Goal: Complete application form: Complete application form

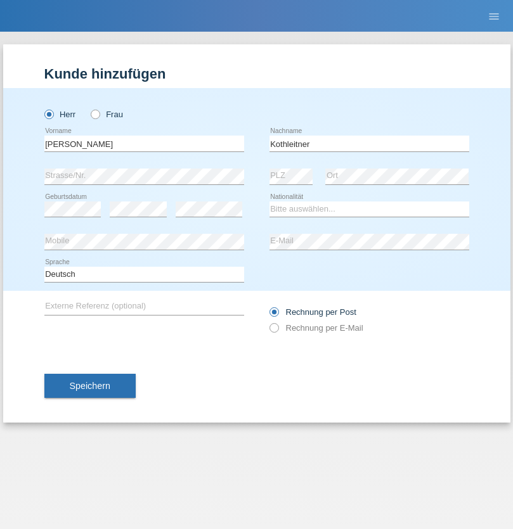
type input "Kothleitner"
select select "CH"
radio input "true"
click at [144, 143] on input "text" at bounding box center [144, 144] width 200 height 16
type input "Enrico"
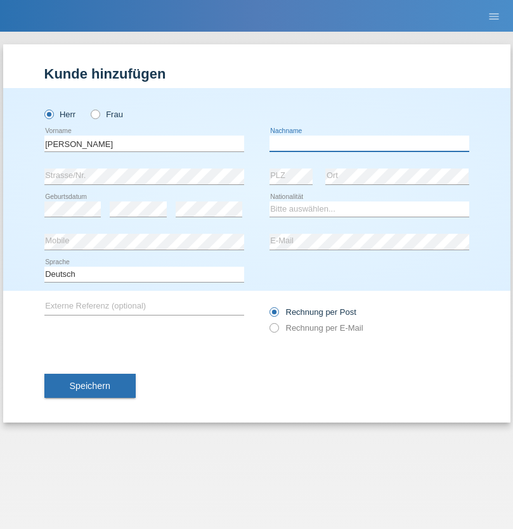
click at [369, 143] on input "text" at bounding box center [369, 144] width 200 height 16
type input "Preid"
select select "CH"
radio input "true"
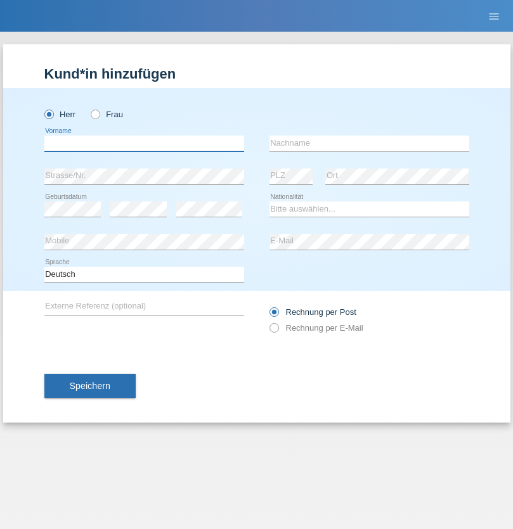
click at [144, 143] on input "text" at bounding box center [144, 144] width 200 height 16
type input "Iba"
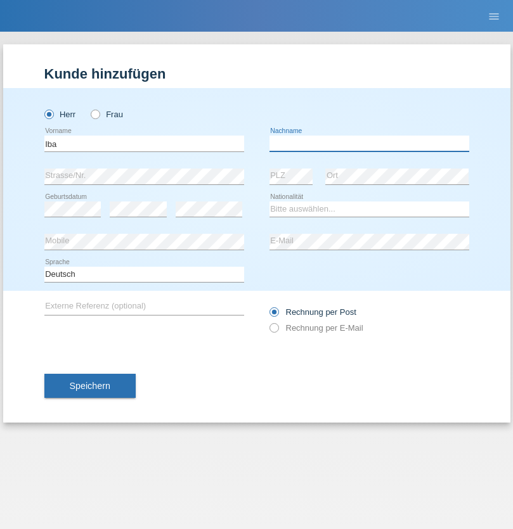
click at [369, 143] on input "text" at bounding box center [369, 144] width 200 height 16
type input "Chérif"
select select "CH"
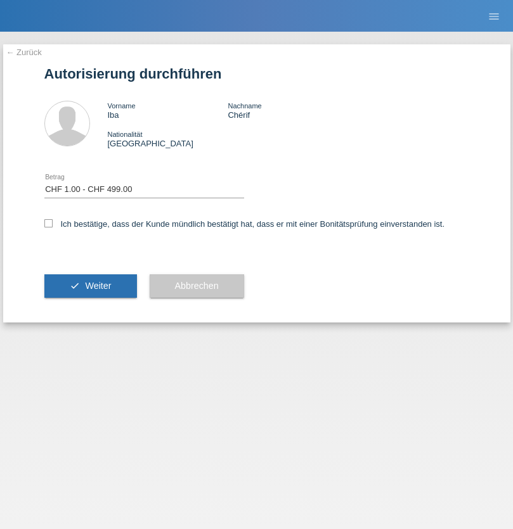
select select "1"
checkbox input "true"
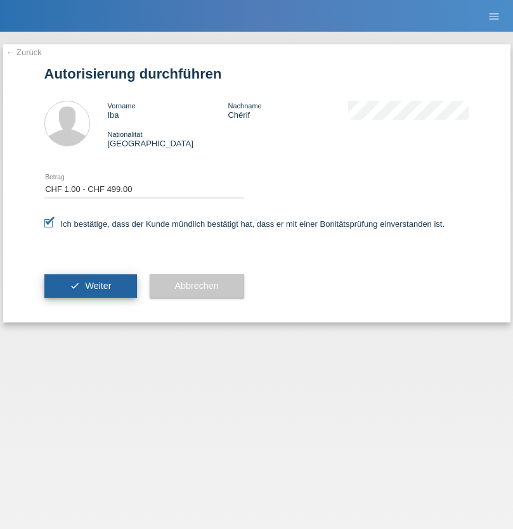
click at [90, 286] on span "Weiter" at bounding box center [98, 286] width 26 height 10
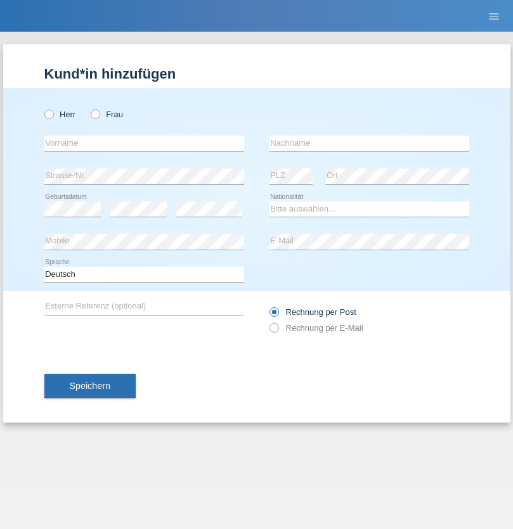
radio input "true"
click at [144, 143] on input "text" at bounding box center [144, 144] width 200 height 16
type input "[PERSON_NAME]"
click at [369, 143] on input "text" at bounding box center [369, 144] width 200 height 16
type input "Kuhn"
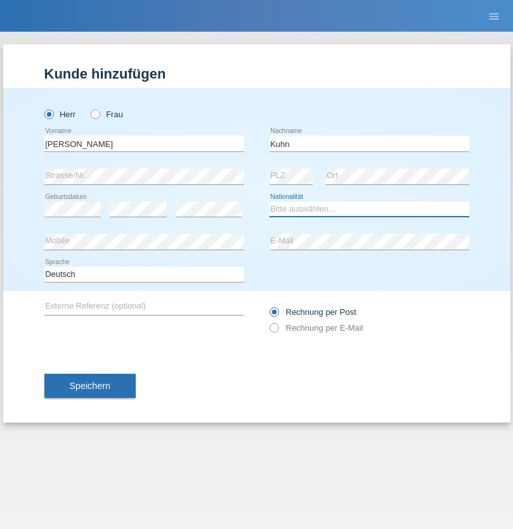
select select "CH"
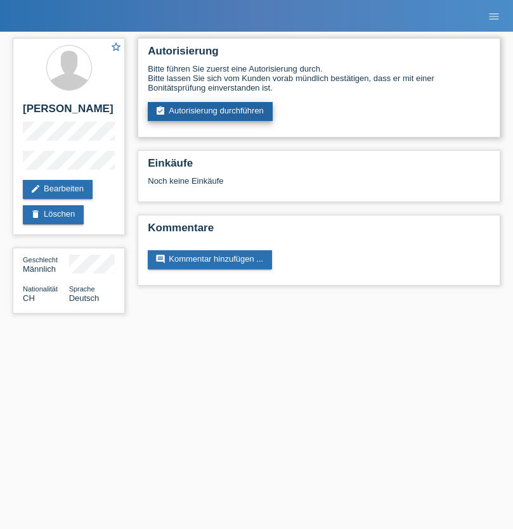
click at [210, 112] on link "assignment_turned_in Autorisierung durchführen" at bounding box center [210, 111] width 125 height 19
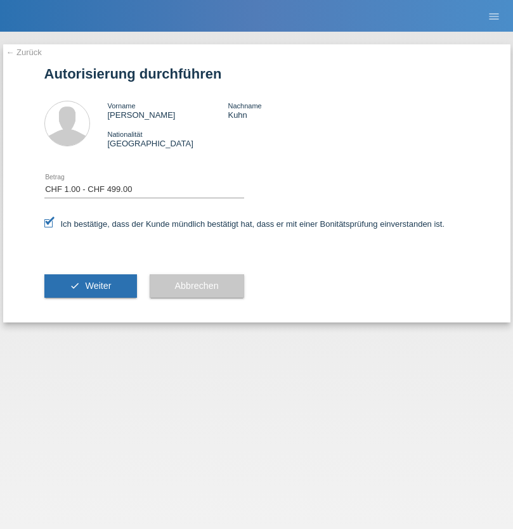
select select "1"
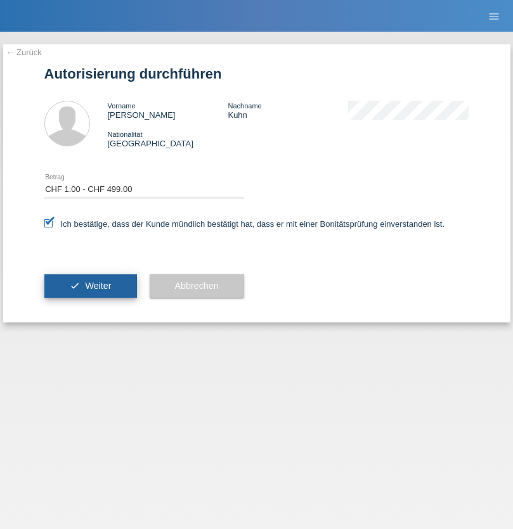
click at [90, 286] on span "Weiter" at bounding box center [98, 286] width 26 height 10
